Goal: Information Seeking & Learning: Find specific fact

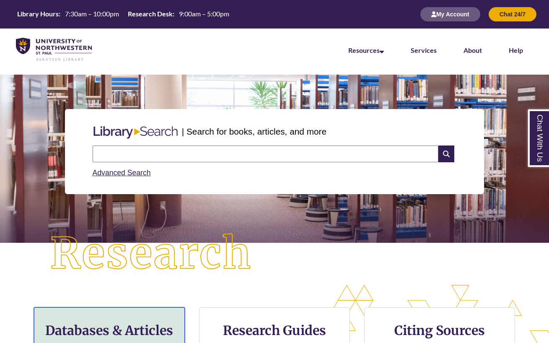
click at [131, 318] on div "Databases & Articles Find library databases with access to articles & more" at bounding box center [109, 340] width 151 height 67
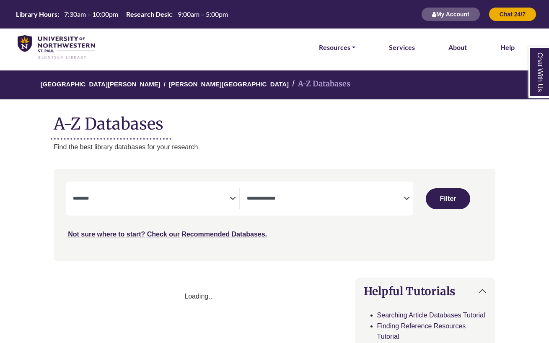
select select "Database Subject Filter"
select select "Database Types Filter"
select select "Database Subject Filter"
select select "Database Types Filter"
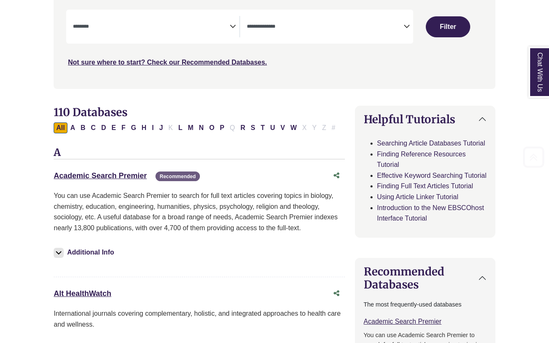
scroll to position [174, 0]
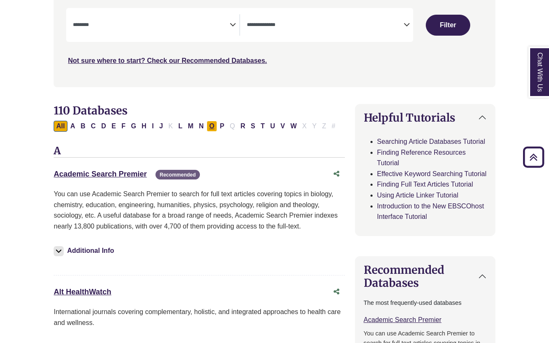
click at [211, 128] on button "O" at bounding box center [212, 126] width 10 height 11
select select "Database Subject Filter"
select select "Database Types Filter"
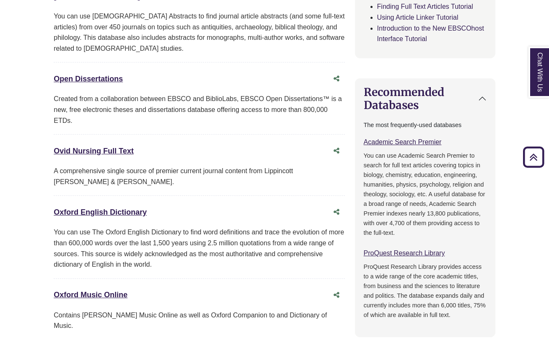
scroll to position [354, 0]
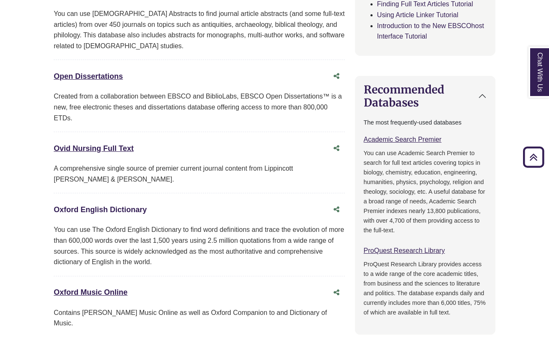
click at [123, 208] on link "Oxford English Dictionary This link opens in a new window" at bounding box center [100, 209] width 93 height 8
